Goal: Information Seeking & Learning: Learn about a topic

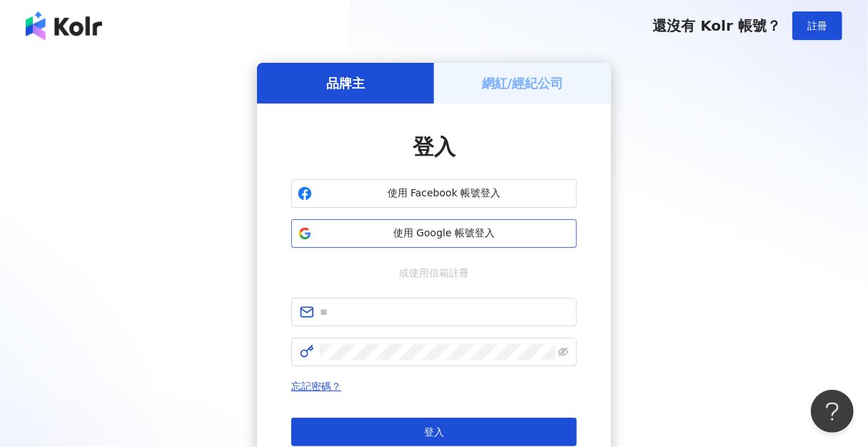
click at [464, 234] on span "使用 Google 帳號登入" at bounding box center [444, 233] width 253 height 14
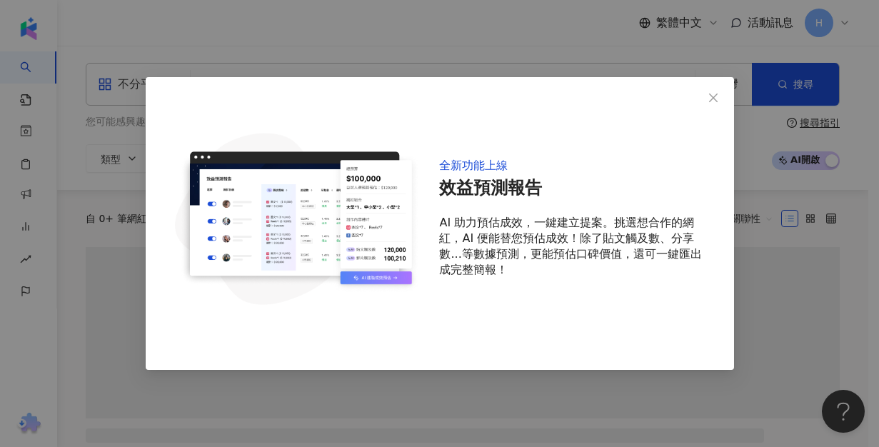
click at [346, 74] on div "全新功能上線 效益預測報告 AI 助力預估成效，一鍵建立提案。挑選想合作的網紅，AI 便能替您預估成效！除了貼文觸及數、分享數...等數據預測，更能預估口碑價…" at bounding box center [439, 223] width 879 height 447
click at [720, 95] on span "Close" at bounding box center [713, 97] width 29 height 11
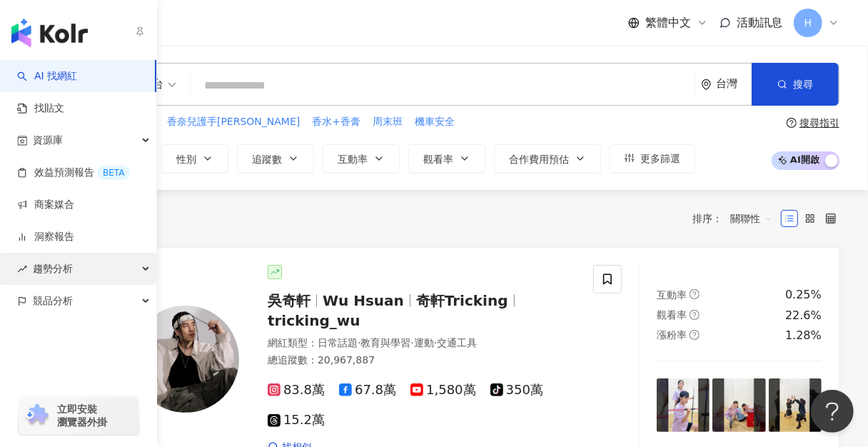
click at [67, 277] on span "趨勢分析" at bounding box center [53, 269] width 40 height 32
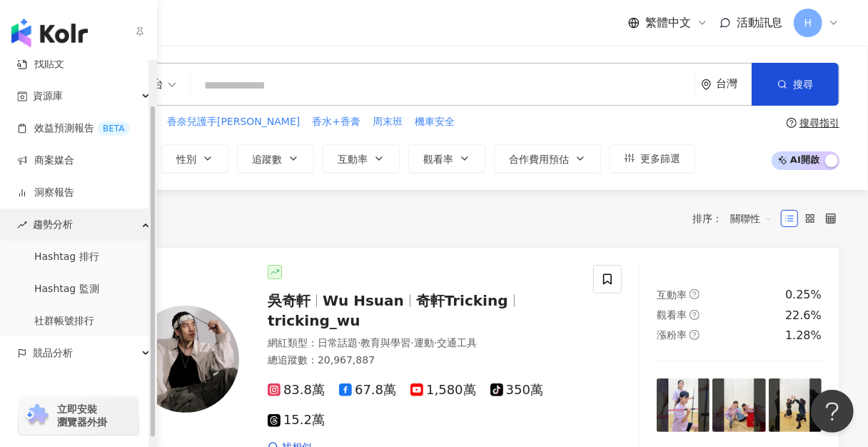
scroll to position [60, 0]
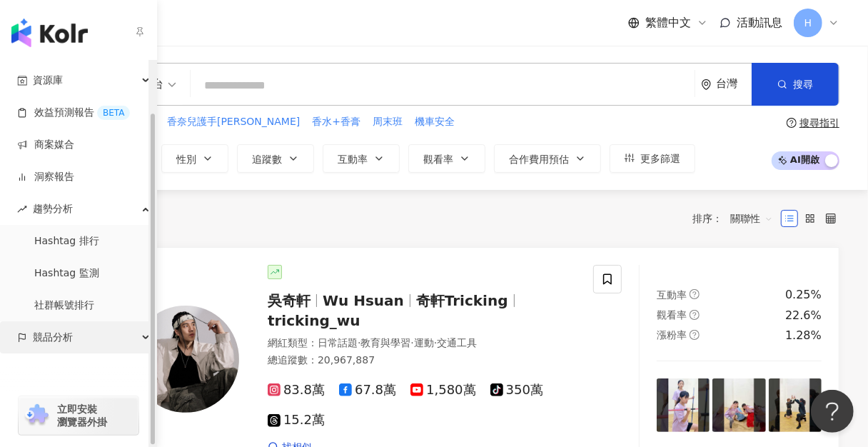
click at [85, 337] on div "競品分析" at bounding box center [78, 337] width 156 height 32
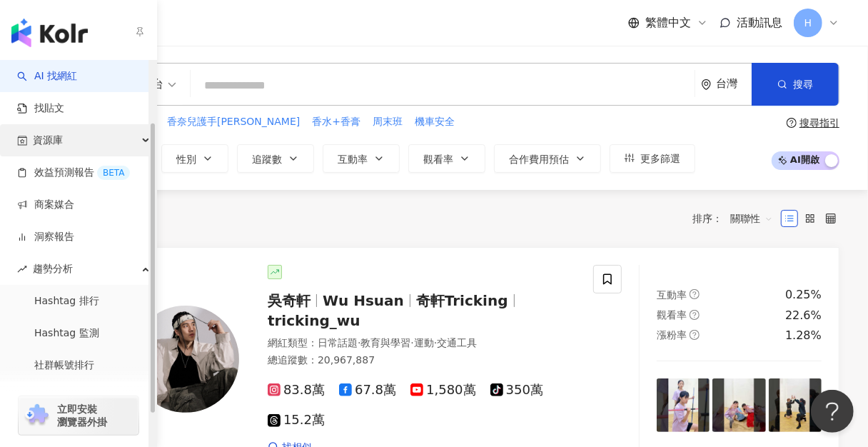
scroll to position [0, 0]
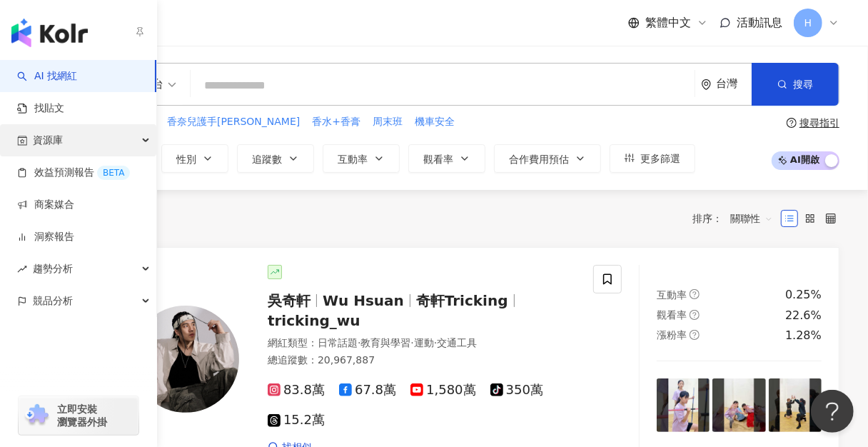
click at [69, 146] on div "資源庫" at bounding box center [78, 140] width 156 height 32
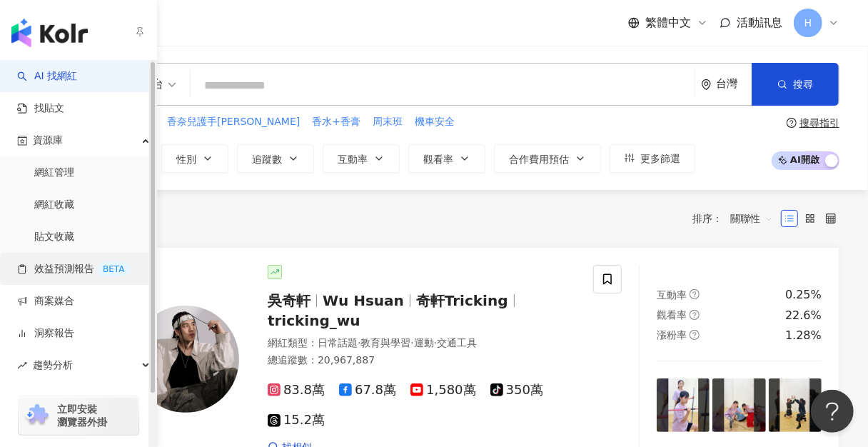
click at [69, 267] on link "效益預測報告 BETA" at bounding box center [73, 269] width 113 height 14
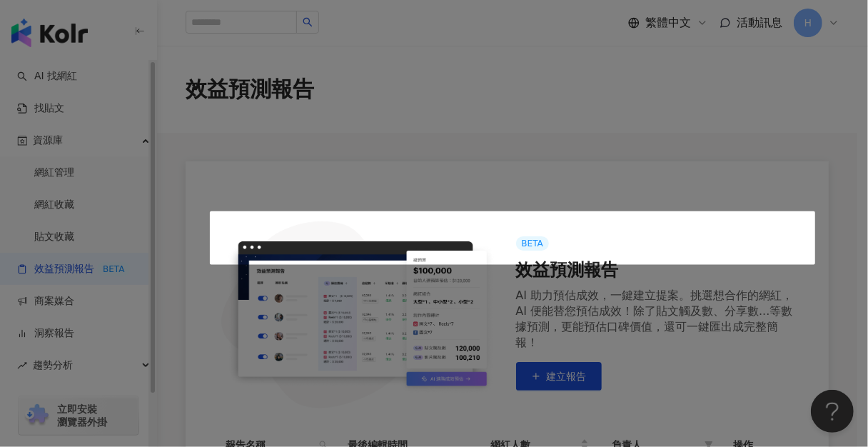
scroll to position [252, 0]
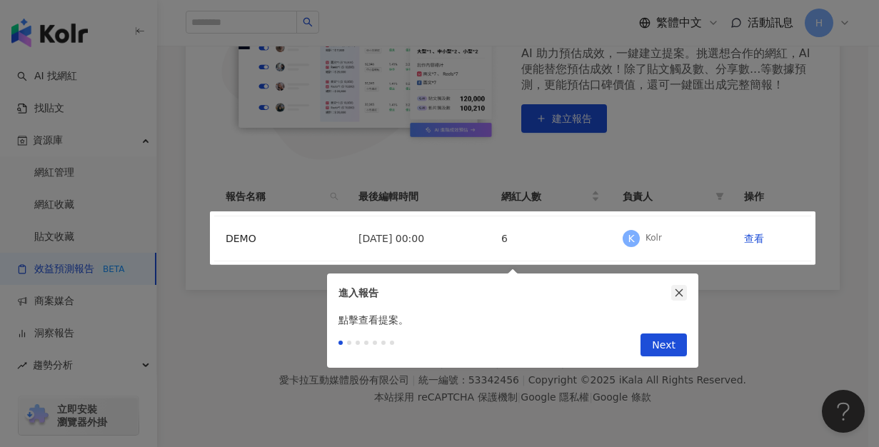
click at [674, 290] on icon "close" at bounding box center [679, 293] width 10 height 10
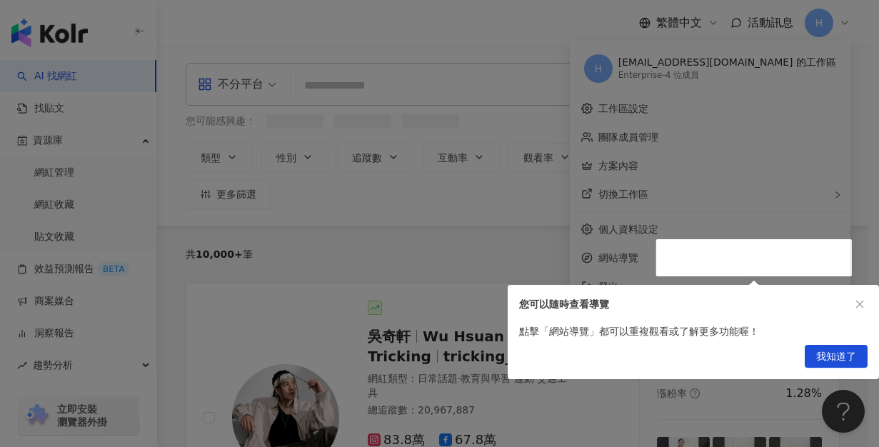
click at [612, 248] on div at bounding box center [439, 223] width 879 height 447
click at [345, 272] on div at bounding box center [439, 223] width 879 height 447
click at [834, 357] on span "我知道了" at bounding box center [836, 356] width 40 height 23
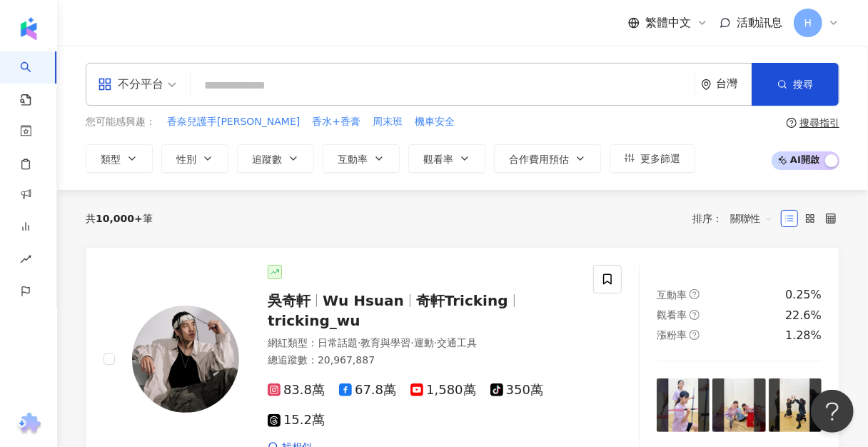
click at [809, 25] on span "H" at bounding box center [808, 23] width 8 height 16
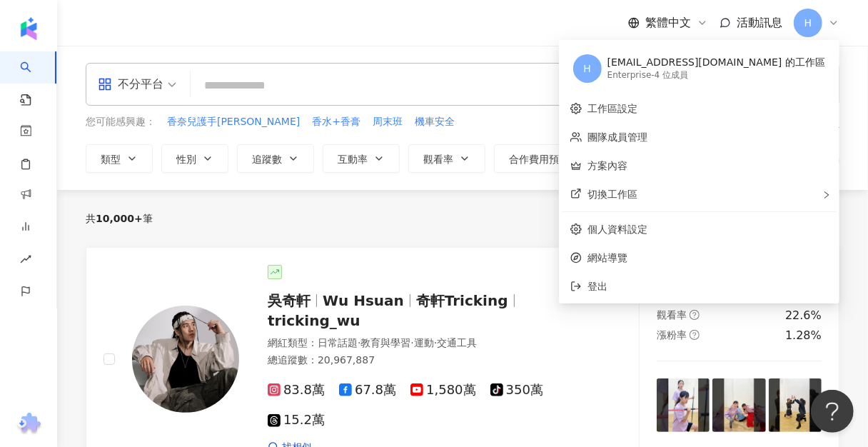
click at [514, 32] on div "繁體中文 活動訊息 H" at bounding box center [463, 23] width 754 height 46
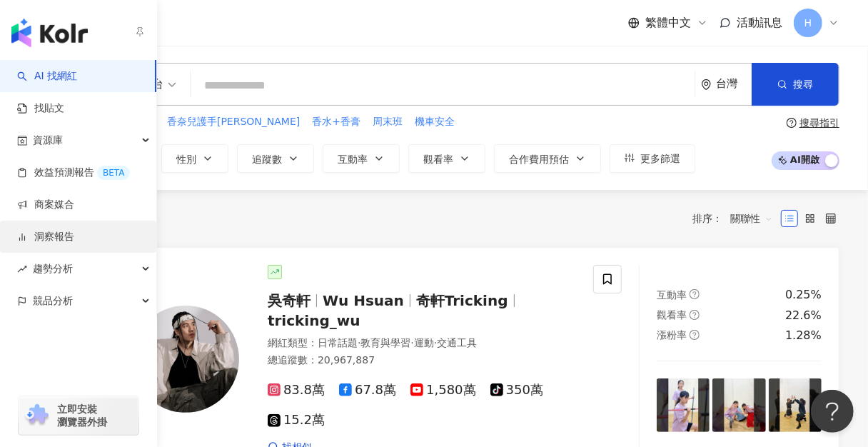
click at [74, 244] on link "洞察報告" at bounding box center [45, 237] width 57 height 14
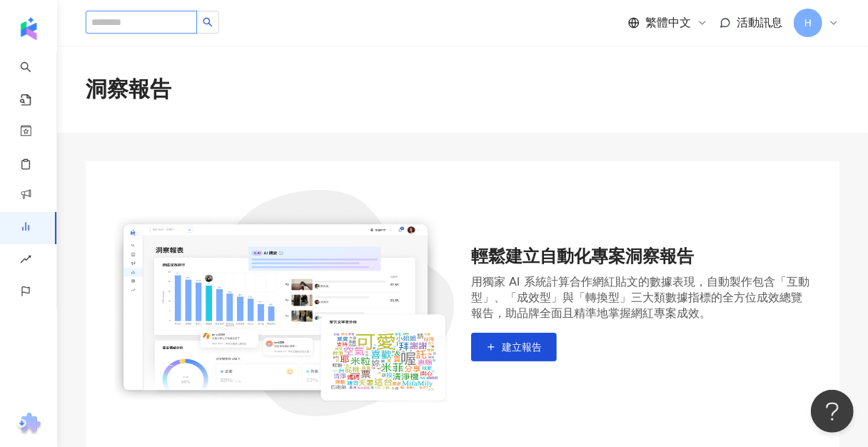
click at [194, 26] on input "search" at bounding box center [141, 22] width 111 height 23
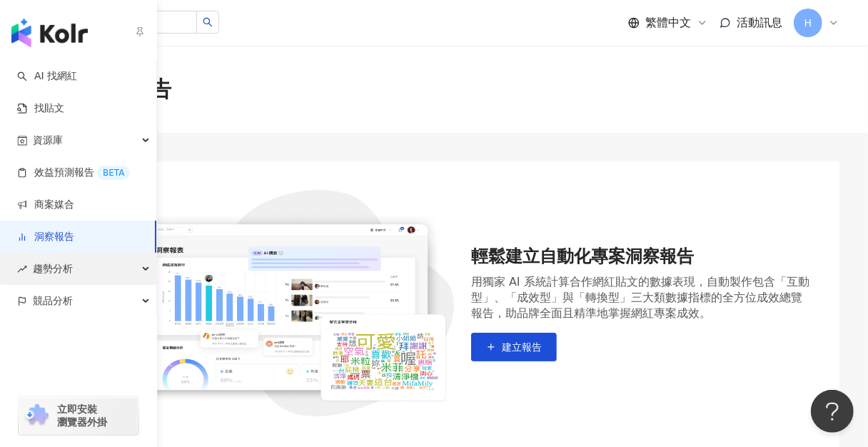
click at [36, 274] on span "趨勢分析" at bounding box center [53, 269] width 40 height 32
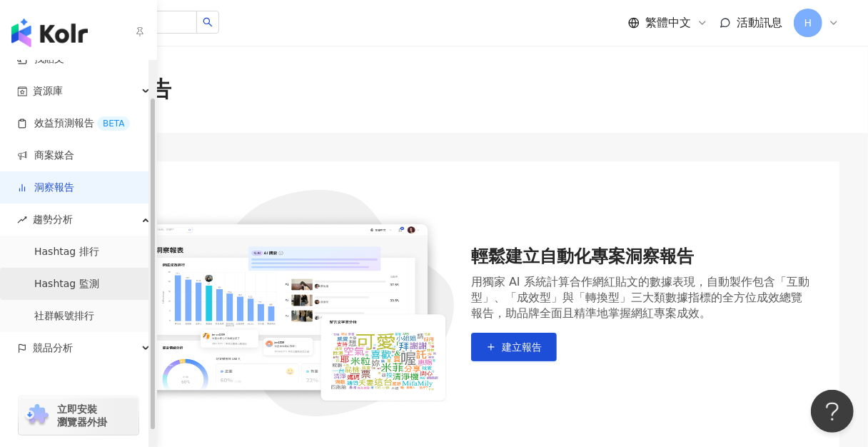
scroll to position [60, 0]
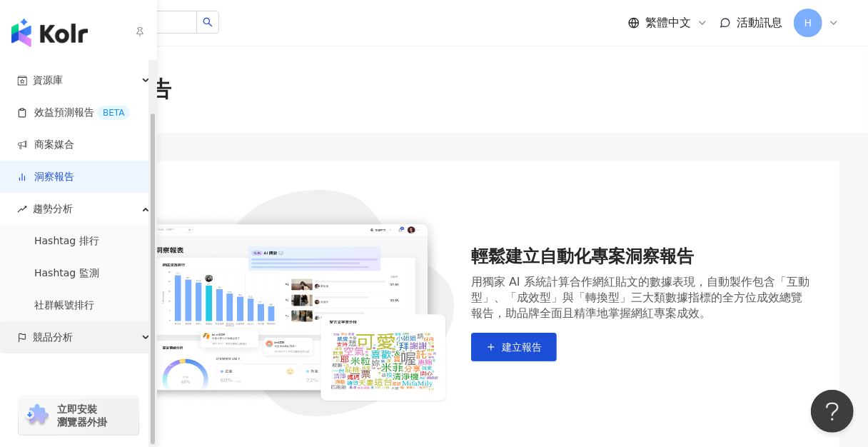
click at [96, 344] on div "競品分析" at bounding box center [78, 337] width 156 height 32
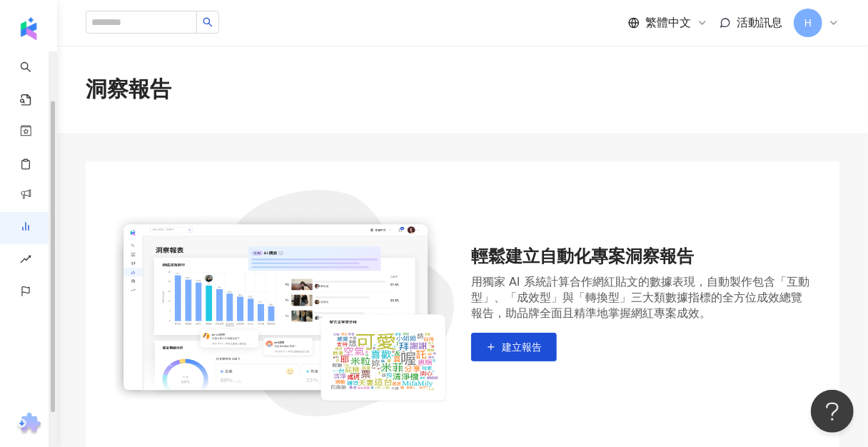
scroll to position [0, 0]
click at [258, 49] on div "洞察報告" at bounding box center [462, 89] width 811 height 87
